Goal: Task Accomplishment & Management: Manage account settings

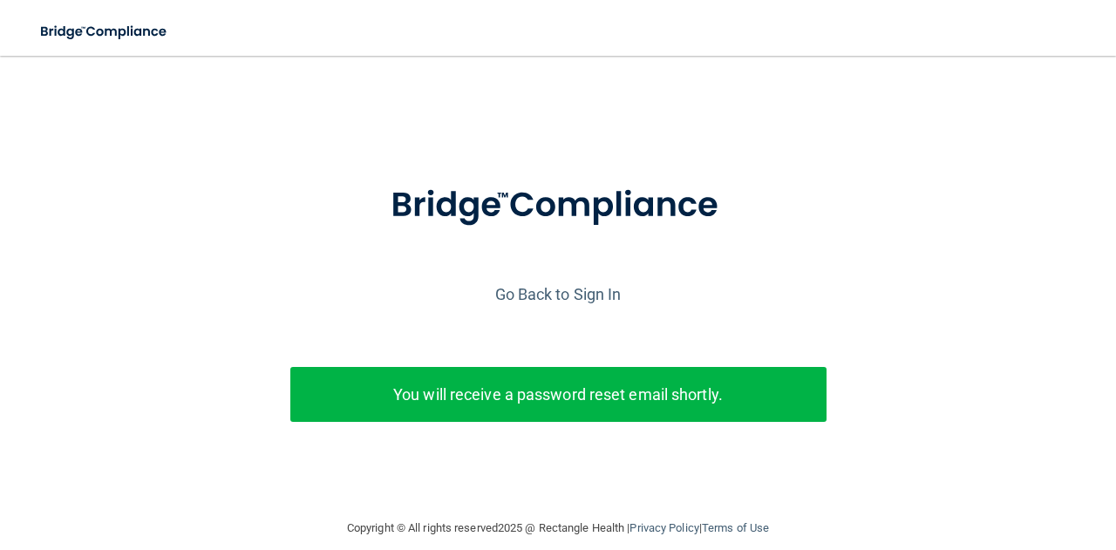
scroll to position [32, 0]
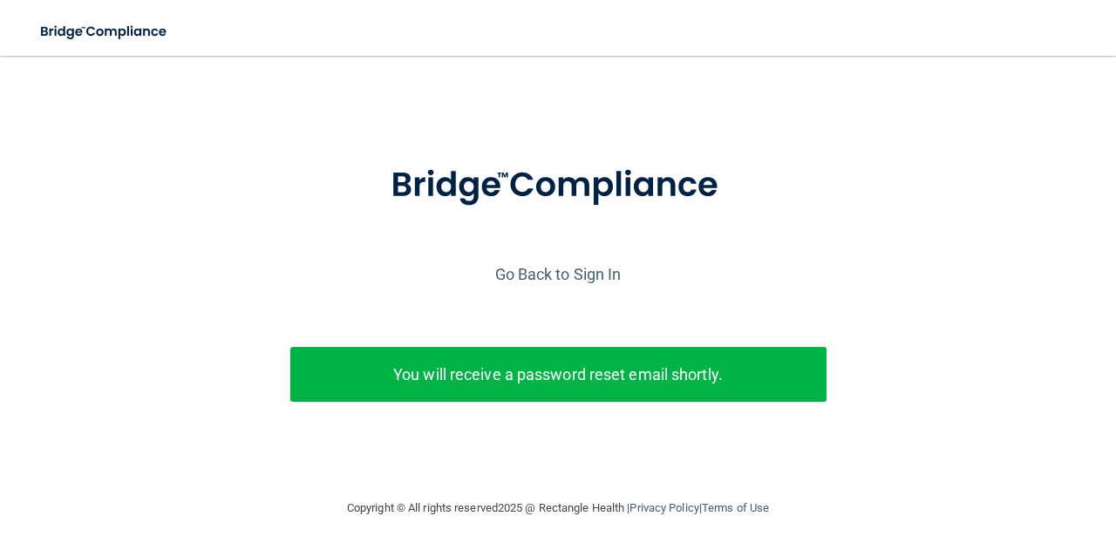
click at [1061, 107] on div "Enter your email address and select the Submit button to reset your password. […" at bounding box center [558, 266] width 1073 height 427
click at [979, 175] on div at bounding box center [558, 199] width 1099 height 119
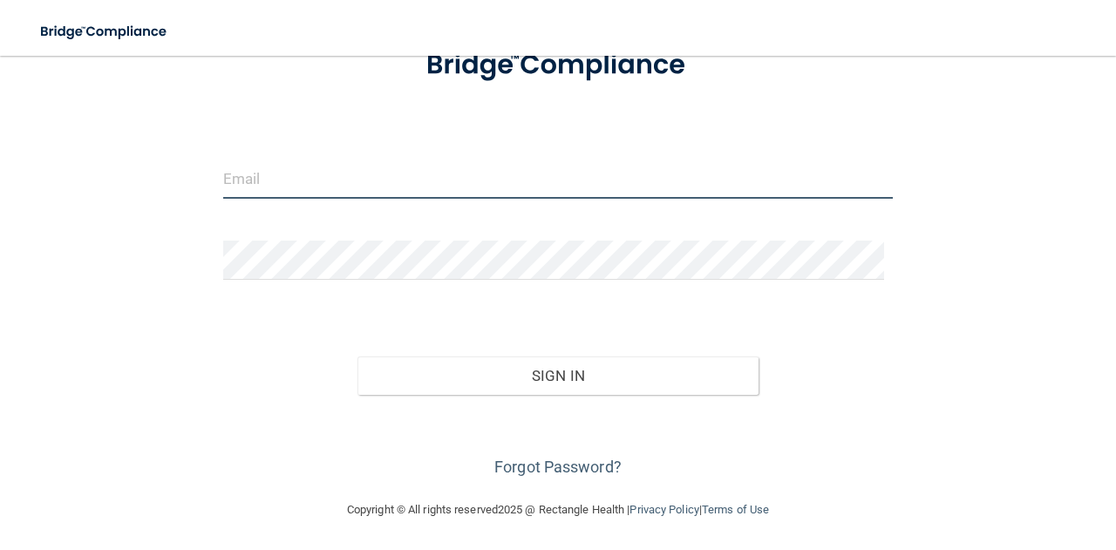
click at [337, 165] on input "email" at bounding box center [558, 179] width 670 height 39
type input "[EMAIL_ADDRESS][DOMAIN_NAME]"
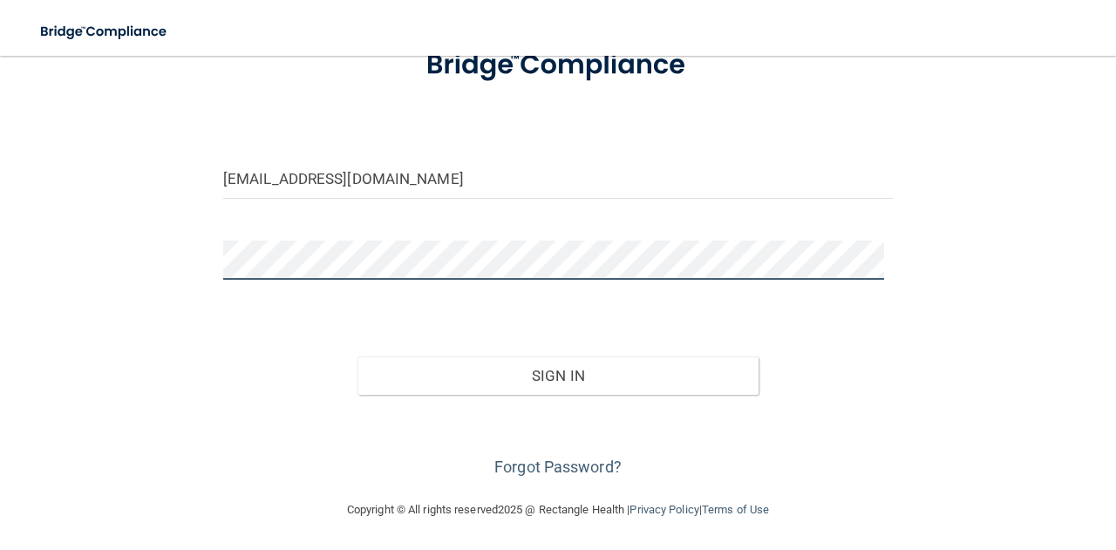
click at [358, 357] on button "Sign In" at bounding box center [559, 376] width 402 height 38
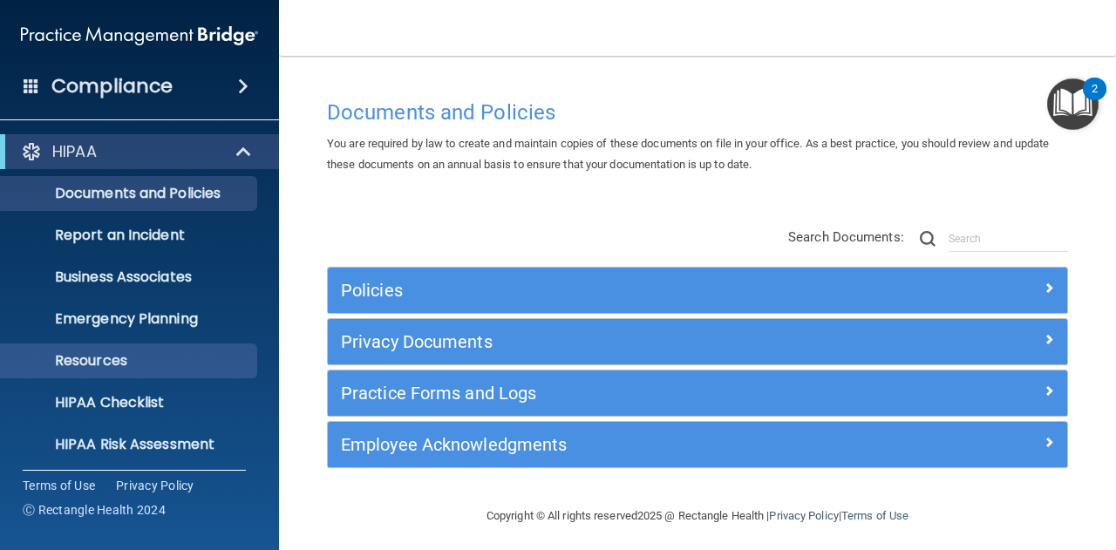
scroll to position [173, 0]
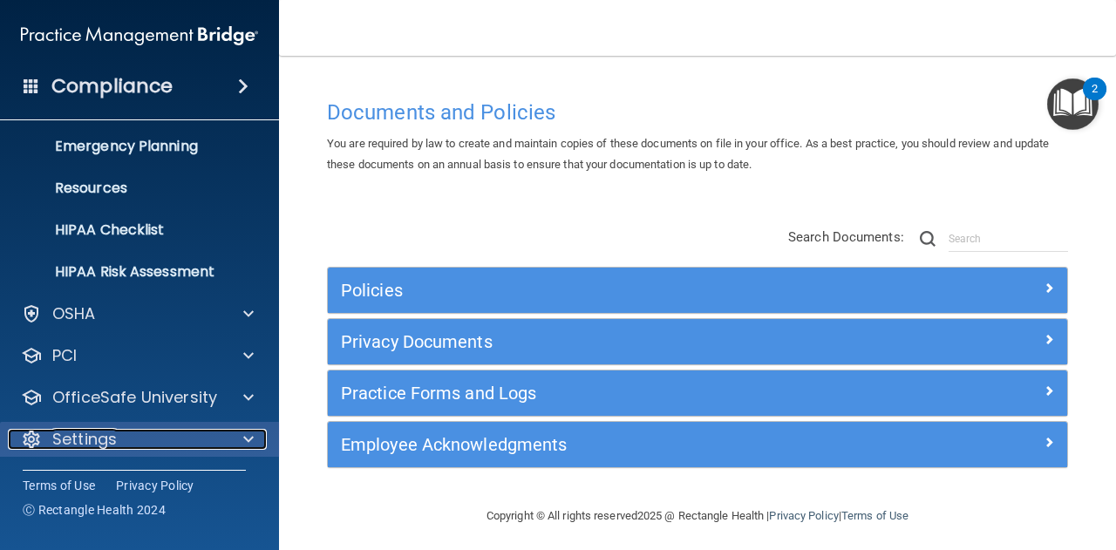
click at [119, 442] on div "Settings" at bounding box center [116, 439] width 216 height 21
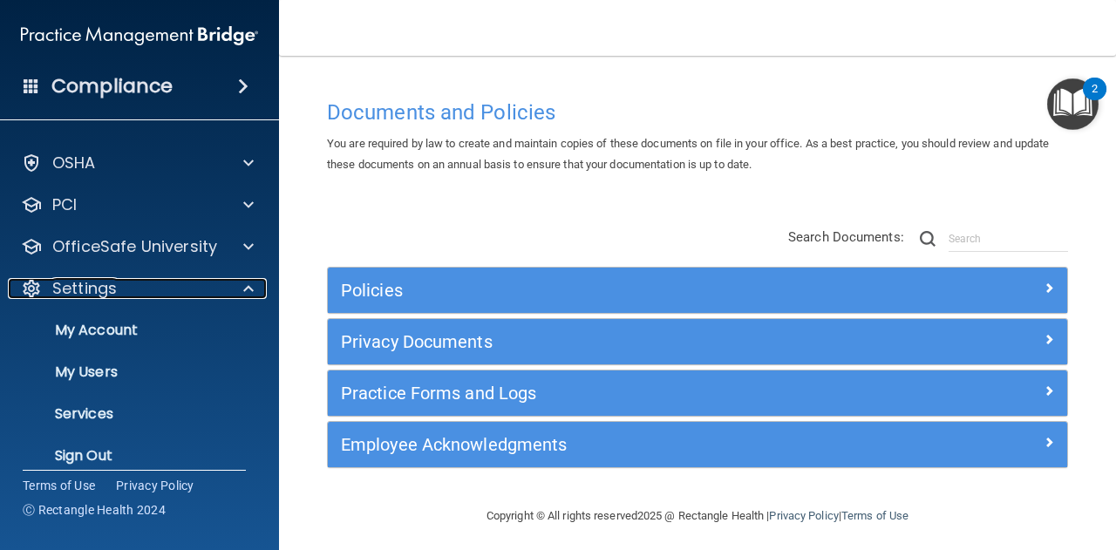
scroll to position [340, 0]
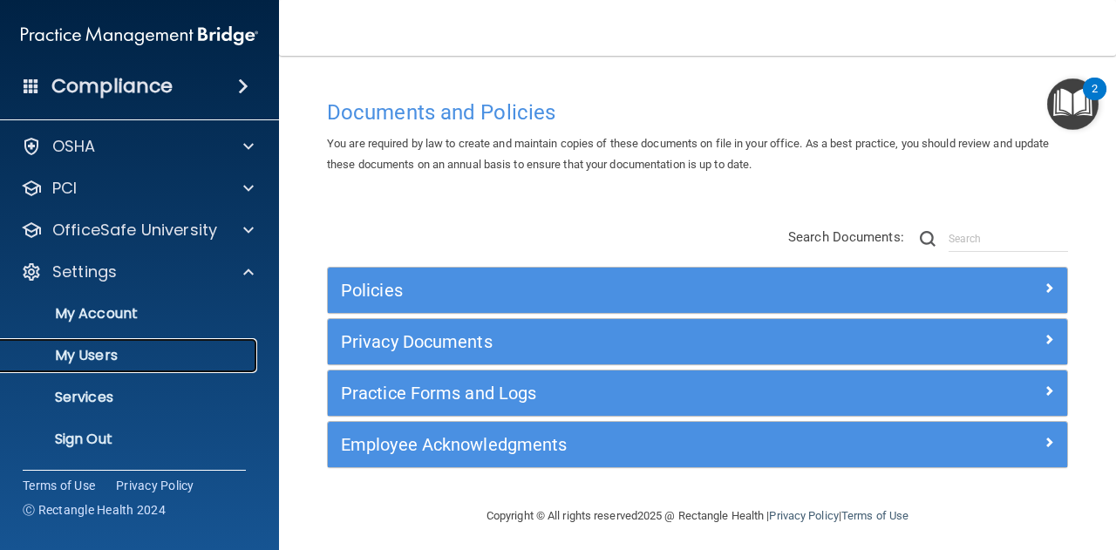
click at [126, 352] on p "My Users" at bounding box center [130, 355] width 238 height 17
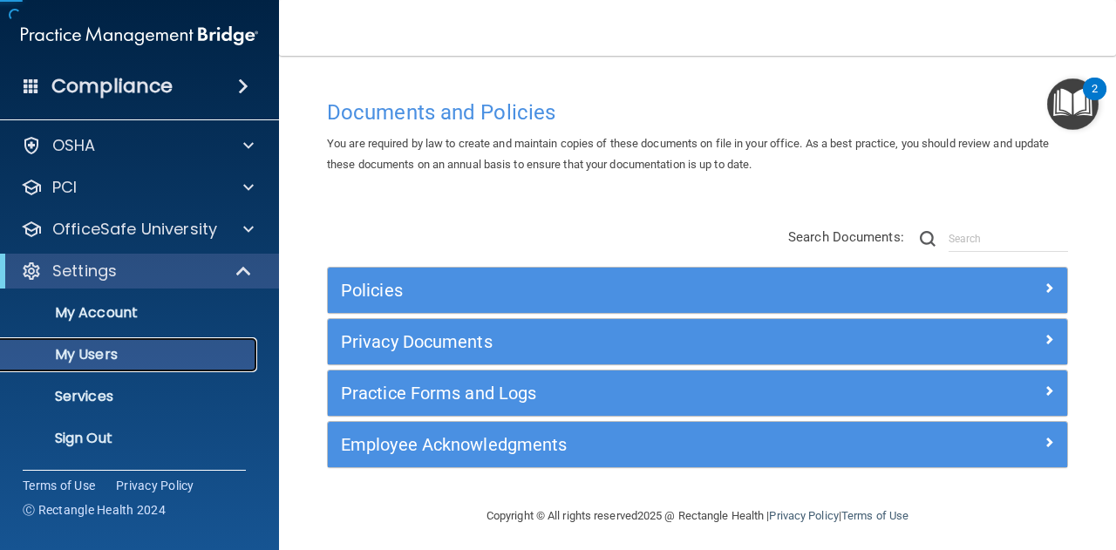
scroll to position [47, 0]
select select "20"
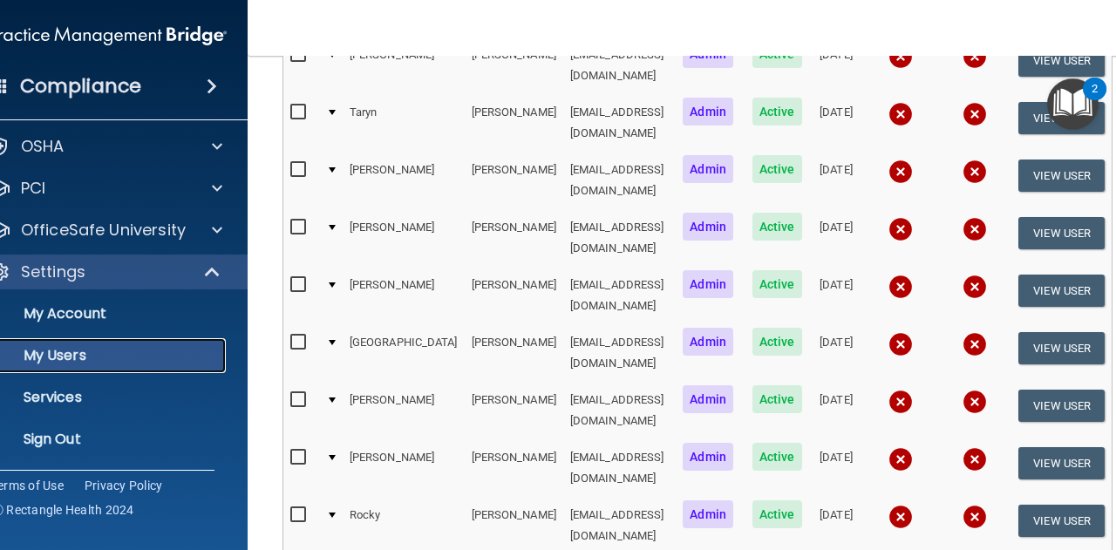
scroll to position [842, 0]
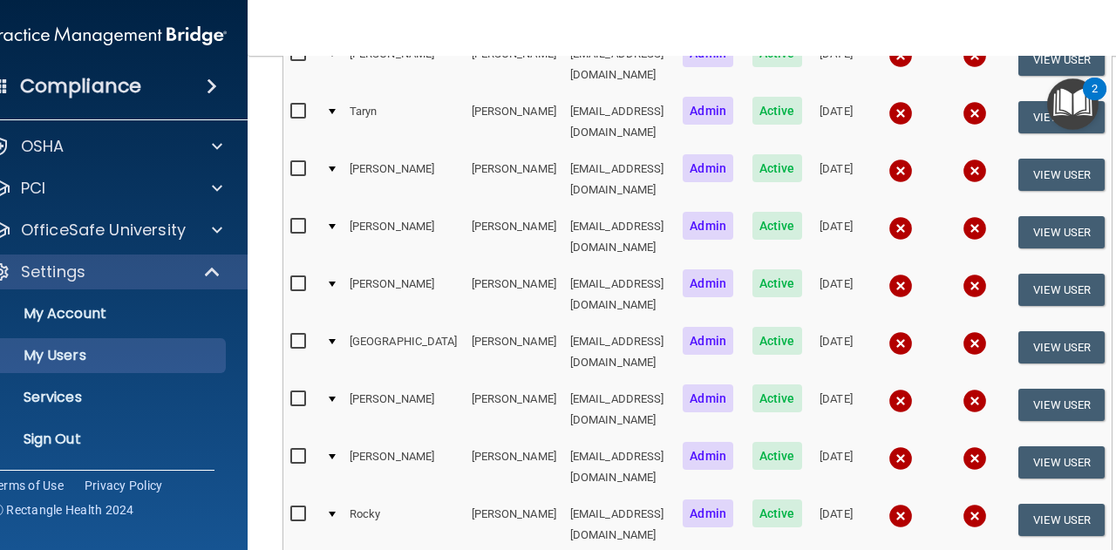
select select "20"
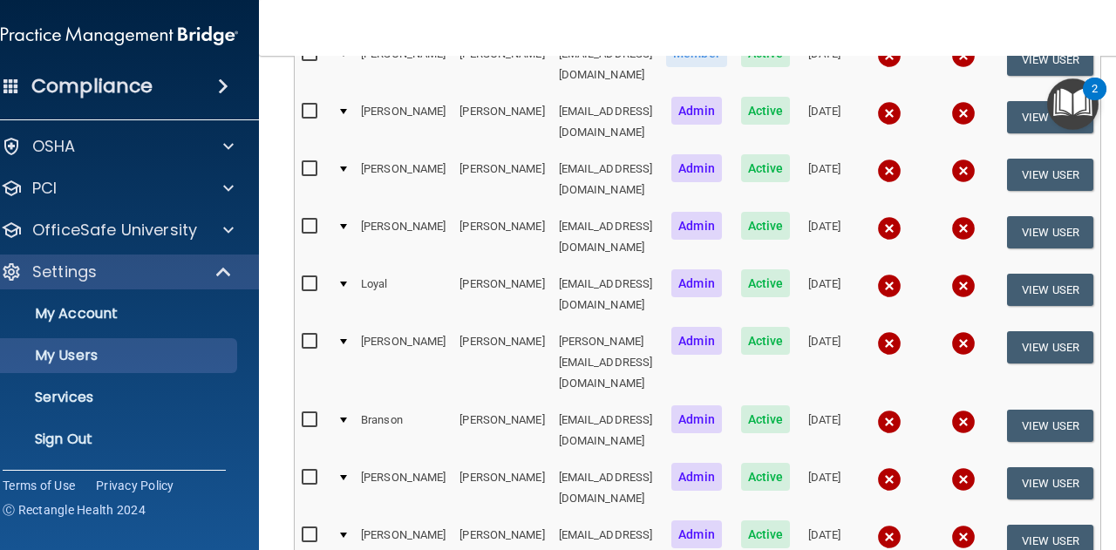
select select "20"
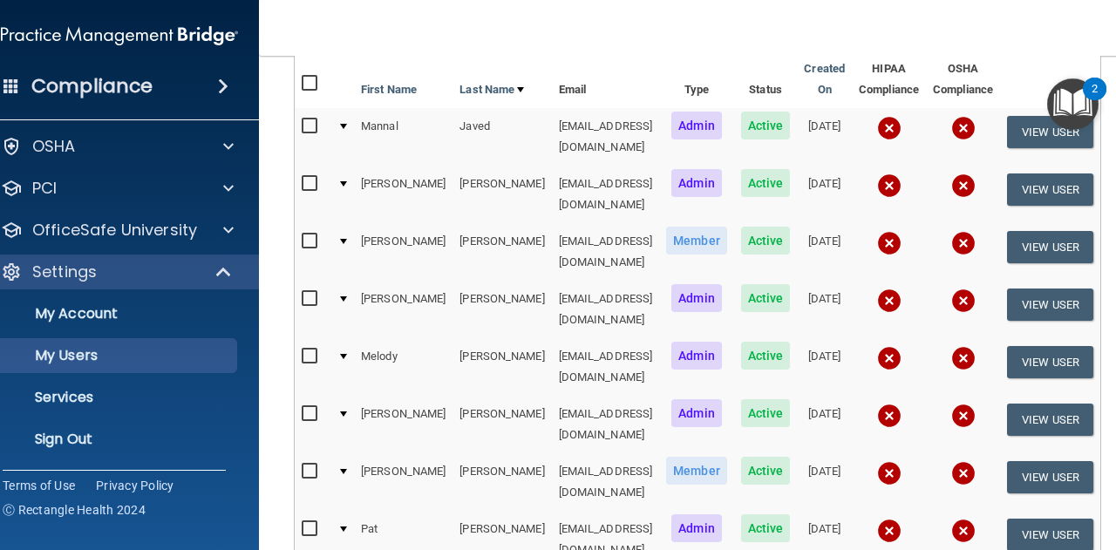
scroll to position [172, 0]
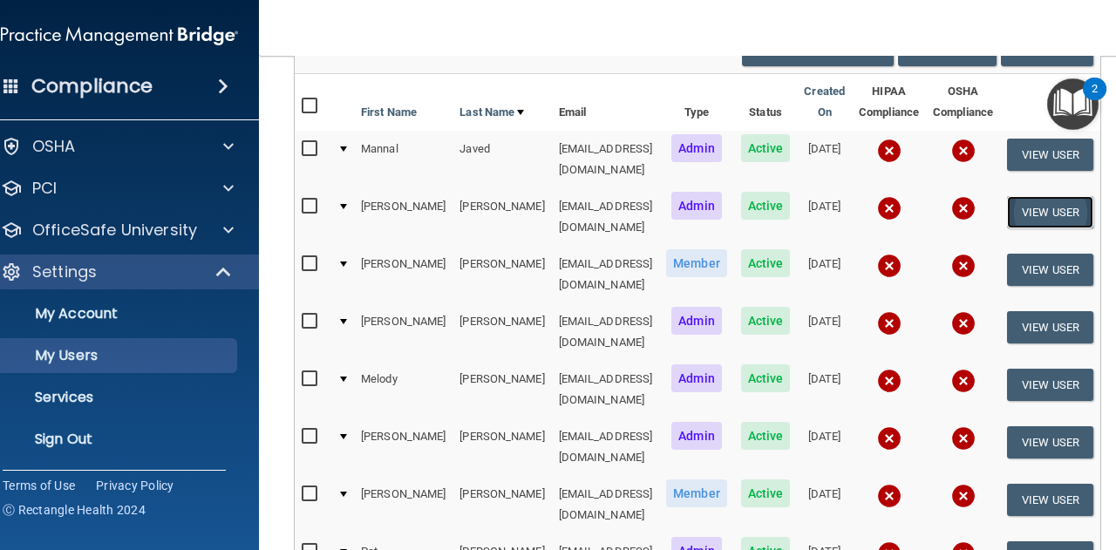
click at [1048, 196] on button "View User" at bounding box center [1050, 212] width 86 height 32
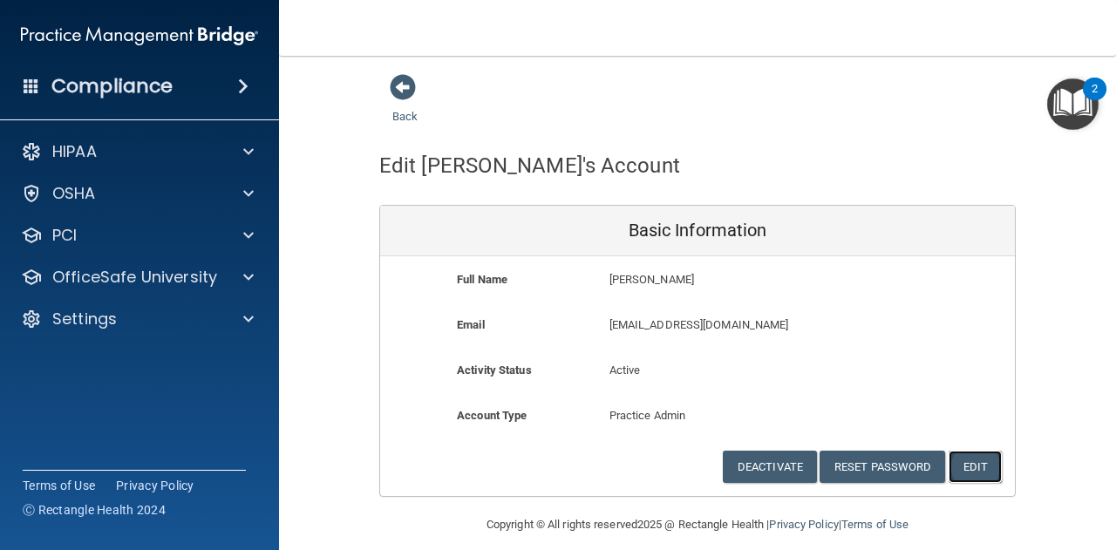
click at [972, 461] on button "Edit" at bounding box center [975, 467] width 53 height 32
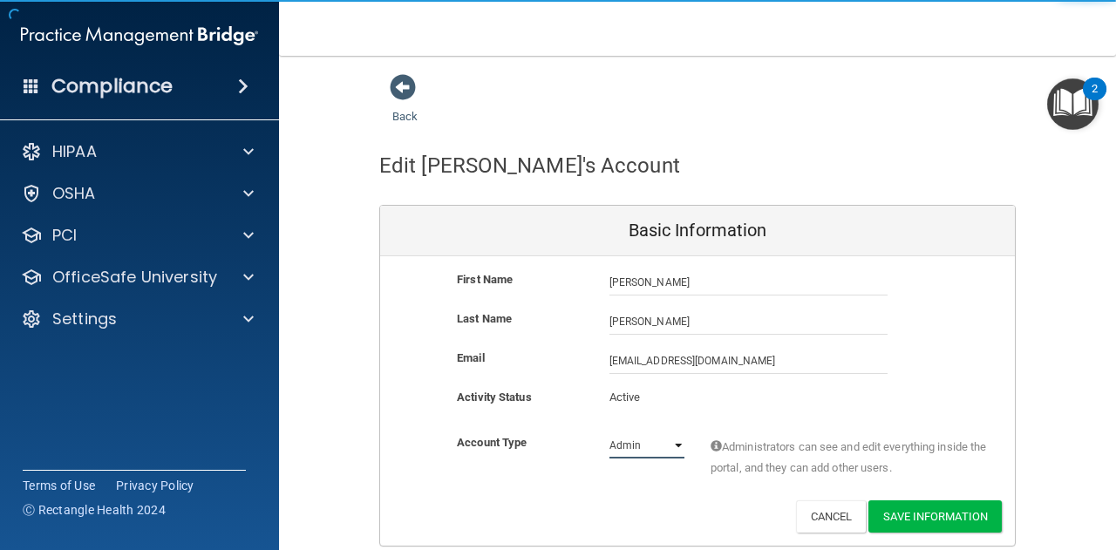
click at [627, 437] on select "Admin Member" at bounding box center [647, 446] width 75 height 26
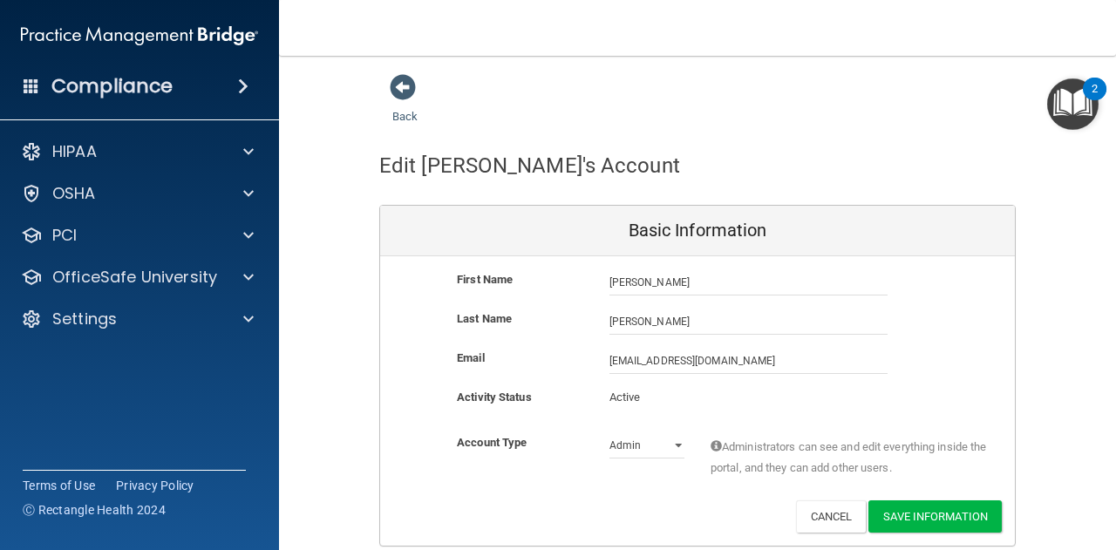
click at [735, 399] on div "Activity Status Active Active" at bounding box center [697, 403] width 635 height 32
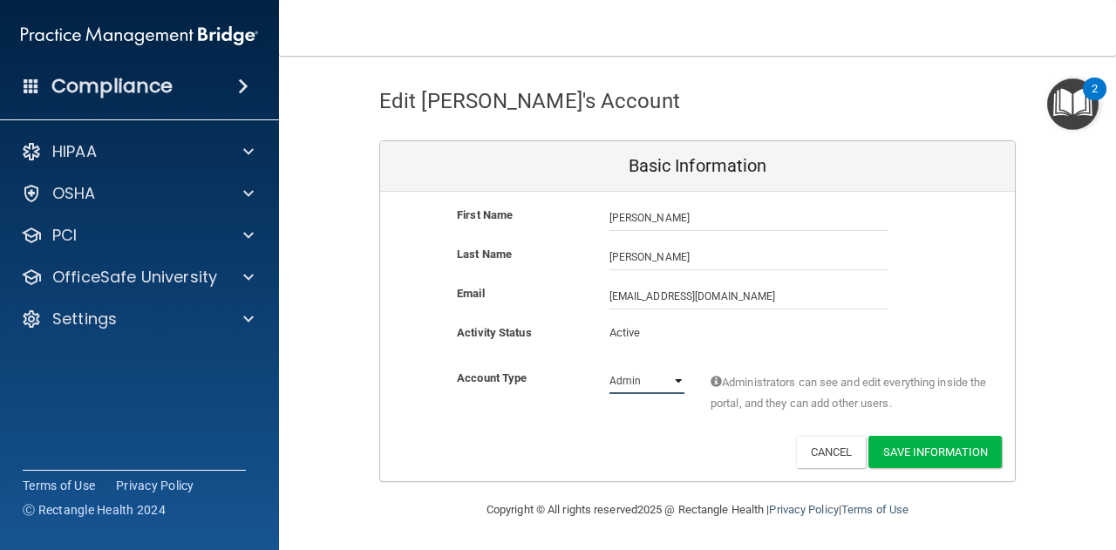
click at [672, 382] on select "Admin Member" at bounding box center [647, 381] width 75 height 26
click at [494, 437] on div "Deactivate Reset Password Edit Cancel Save Information" at bounding box center [697, 452] width 635 height 32
